Goal: Task Accomplishment & Management: Manage account settings

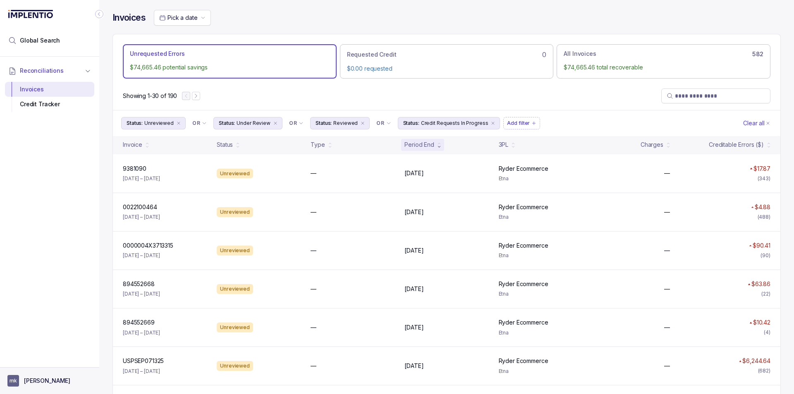
click at [42, 382] on p "[PERSON_NAME]" at bounding box center [47, 381] width 46 height 8
click at [41, 360] on p "Logout" at bounding box center [54, 363] width 69 height 8
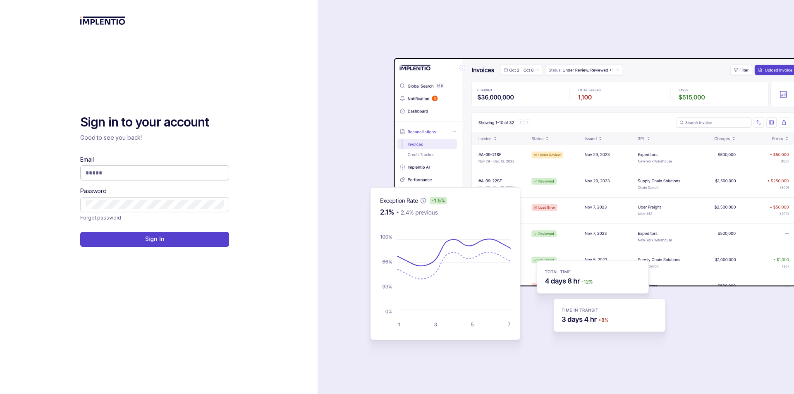
click at [136, 171] on input "Email" at bounding box center [155, 173] width 138 height 8
type input "**********"
